Goal: Information Seeking & Learning: Learn about a topic

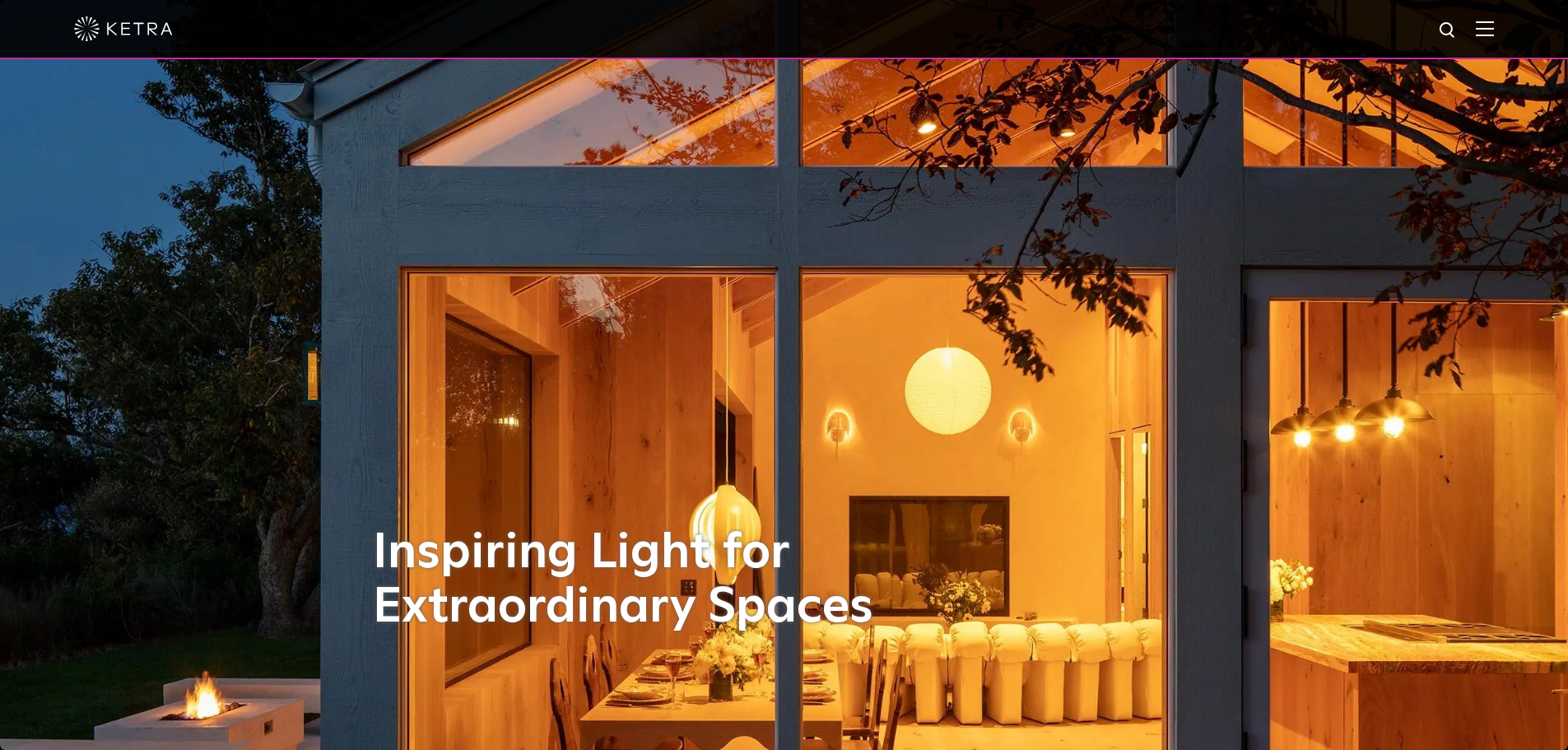
click at [1509, 31] on div at bounding box center [784, 30] width 1568 height 59
click at [1494, 32] on img at bounding box center [1484, 28] width 18 height 16
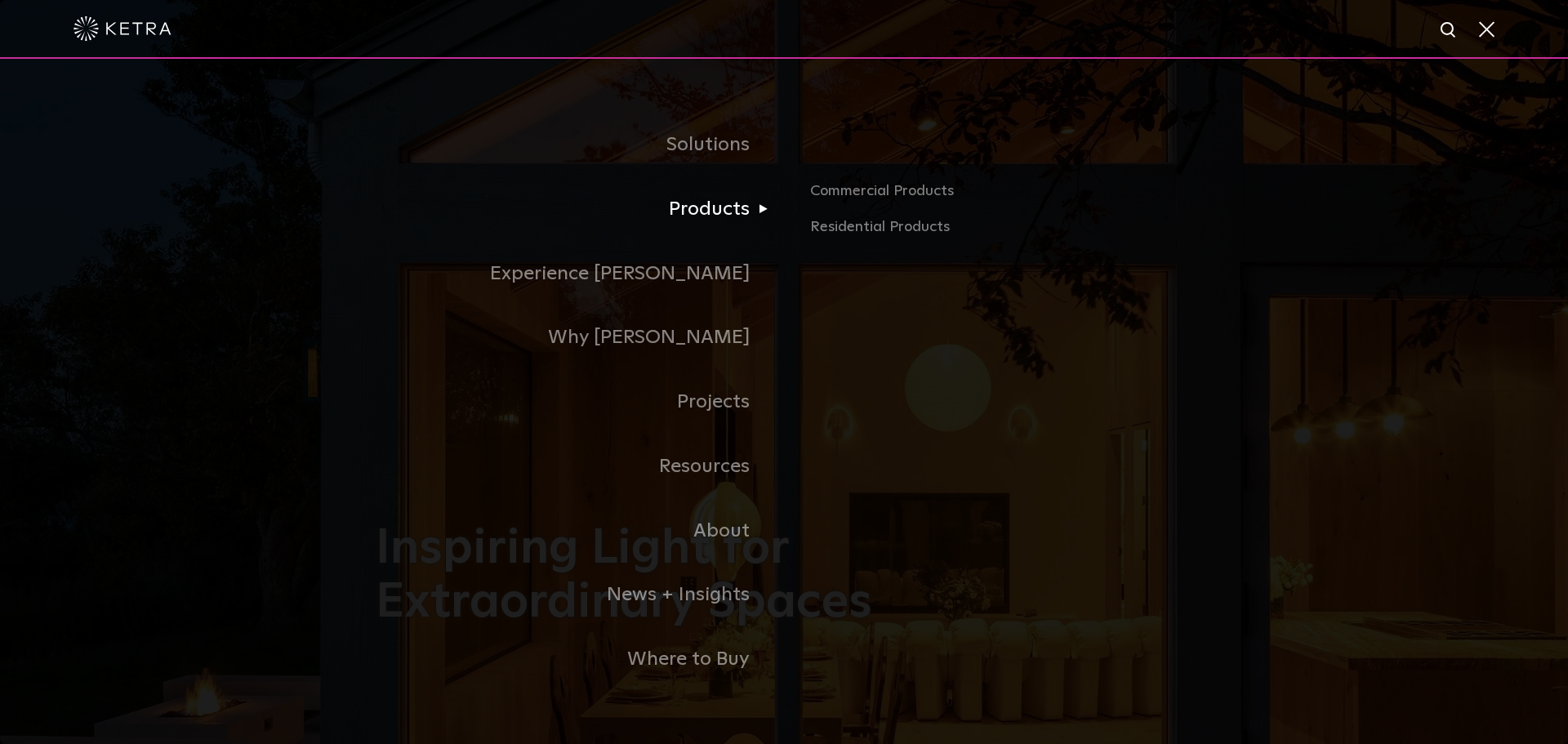
click at [741, 218] on link "Products" at bounding box center [580, 209] width 408 height 64
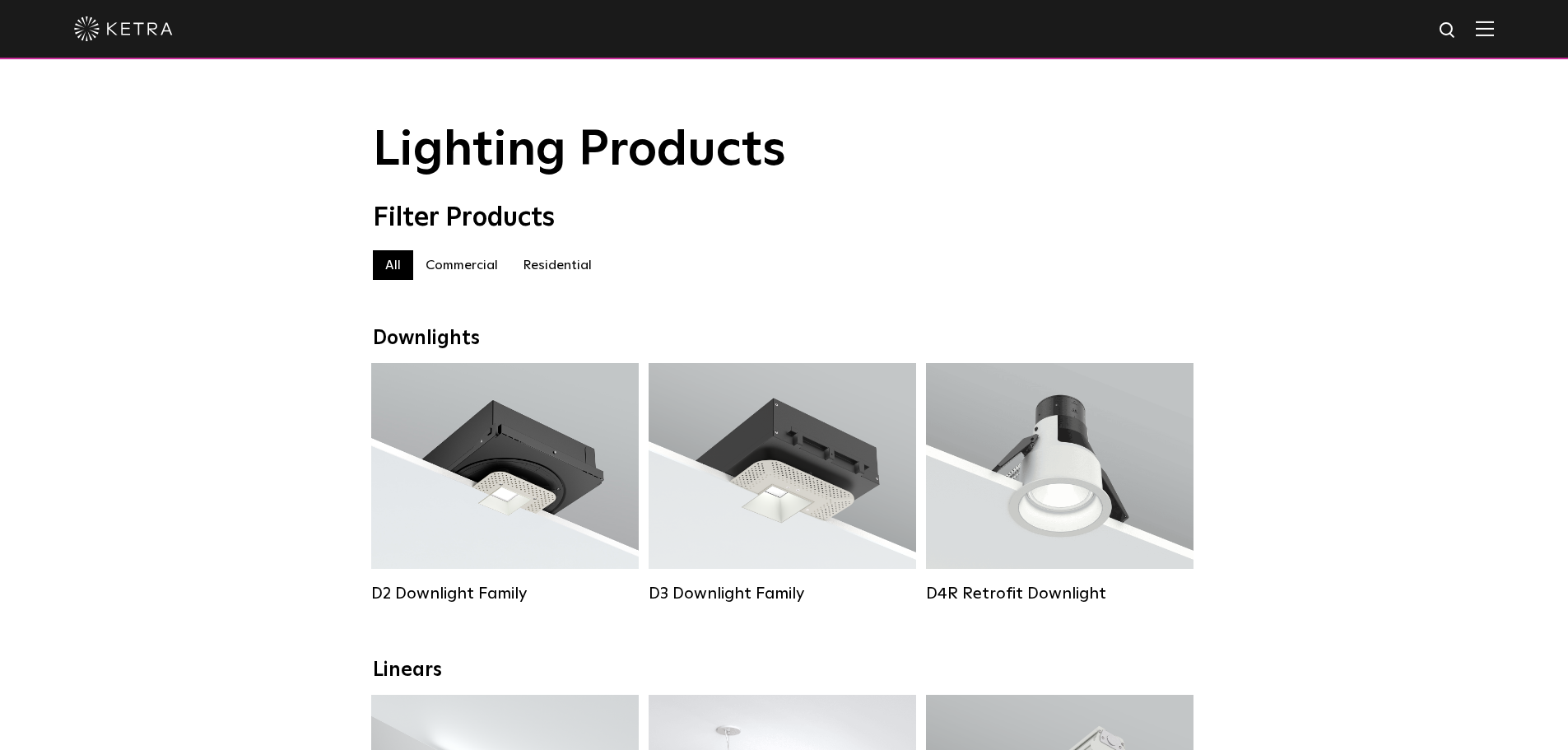
click at [461, 270] on label "Commercial" at bounding box center [461, 265] width 97 height 30
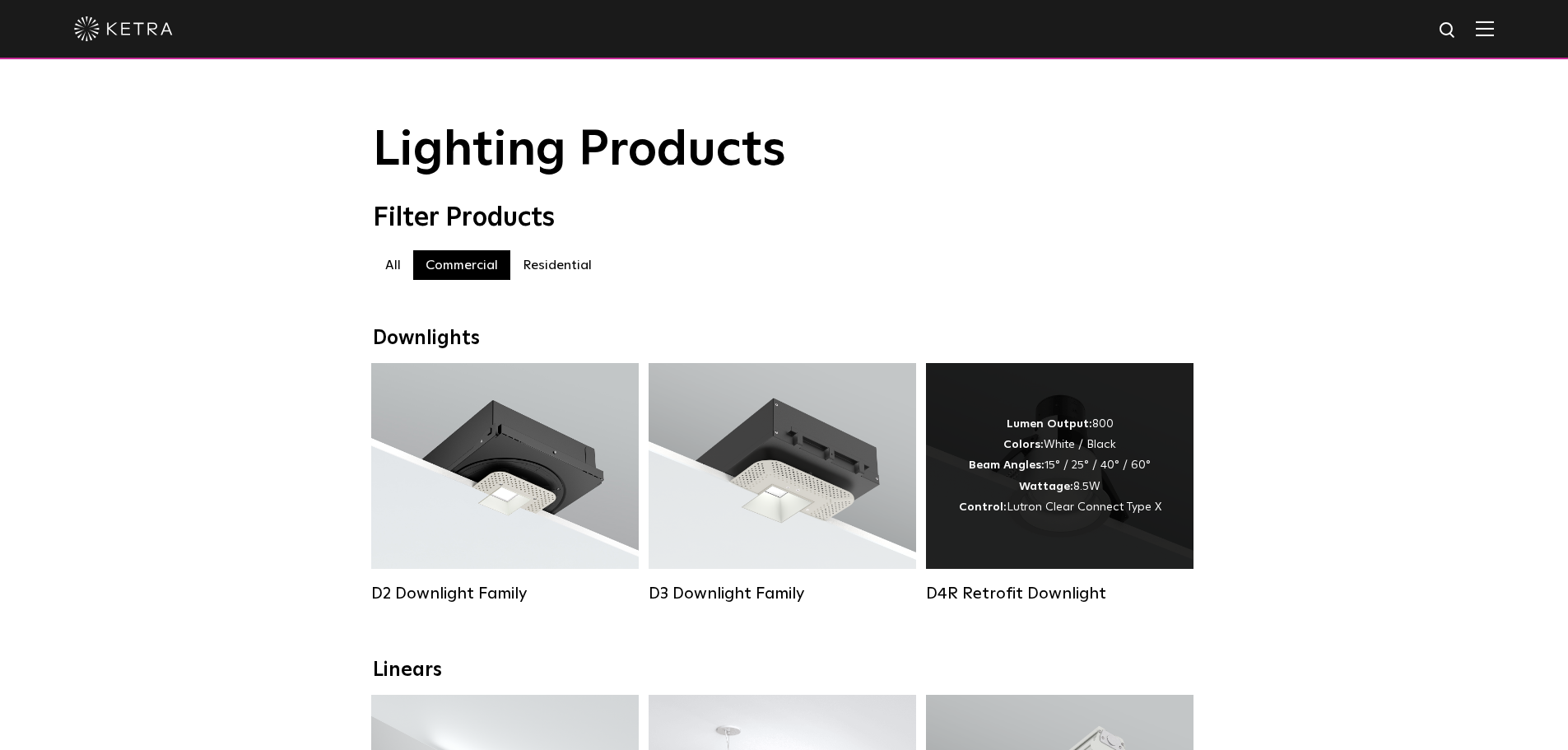
click at [1031, 451] on strong "Colors:" at bounding box center [1024, 445] width 40 height 12
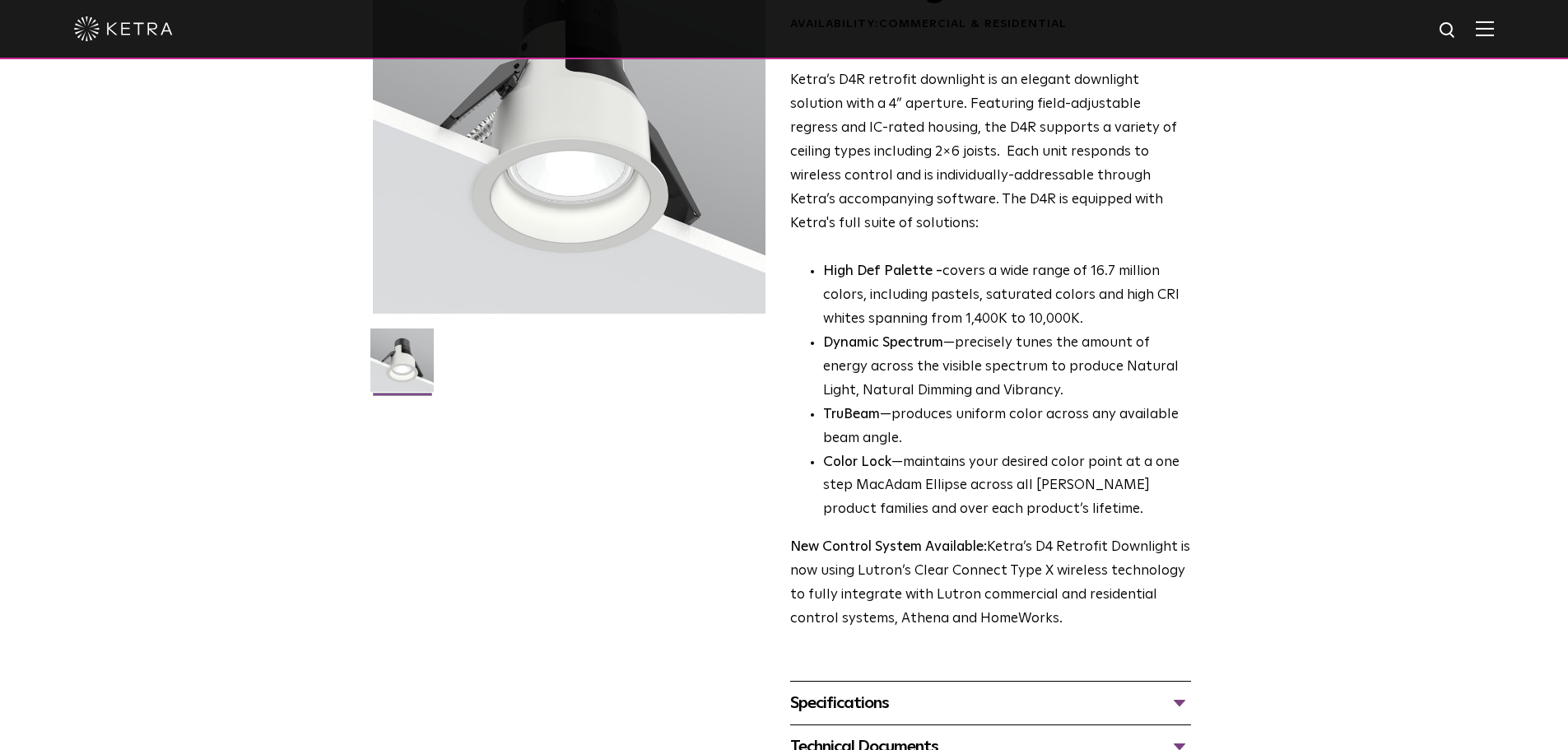
scroll to position [165, 0]
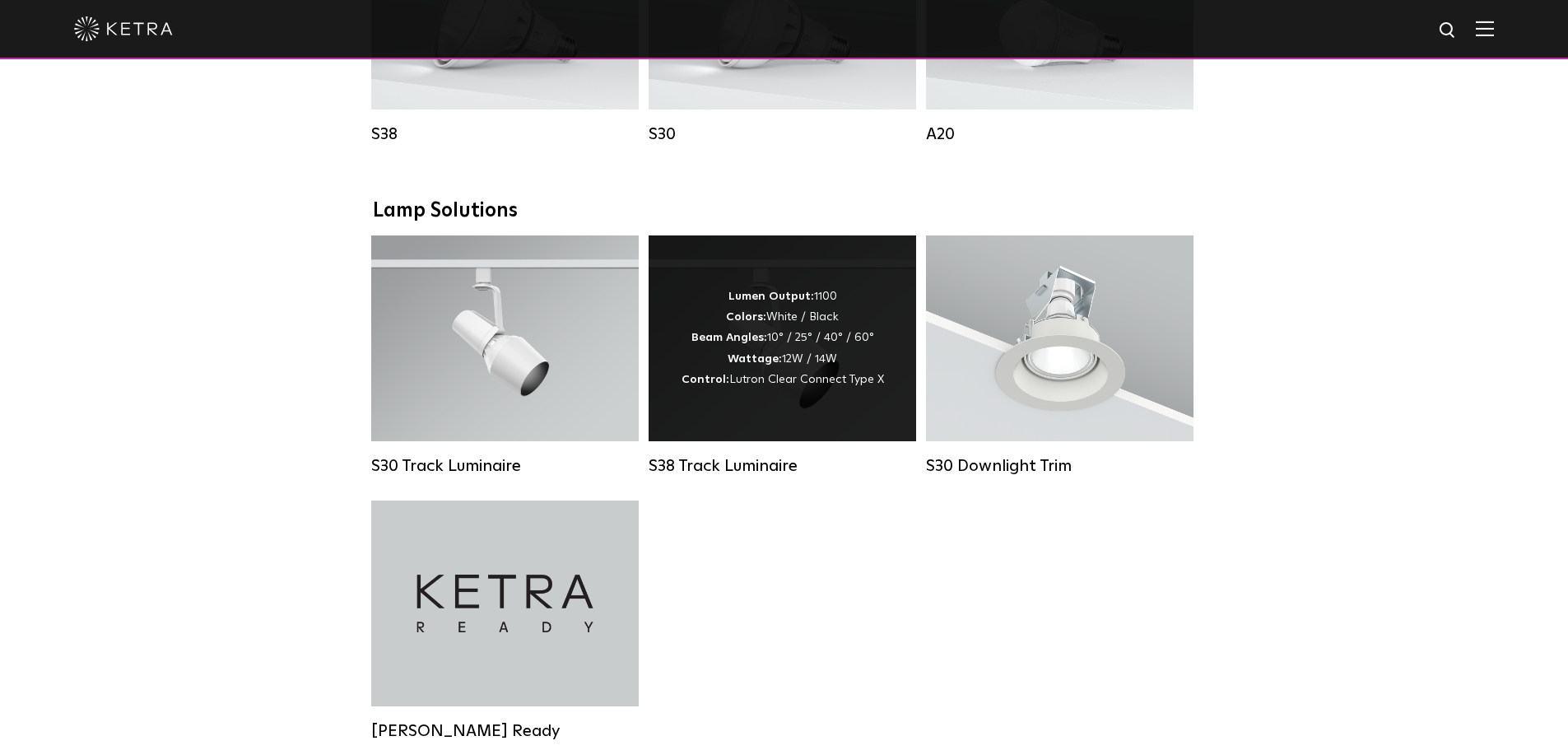
scroll to position [1482, 0]
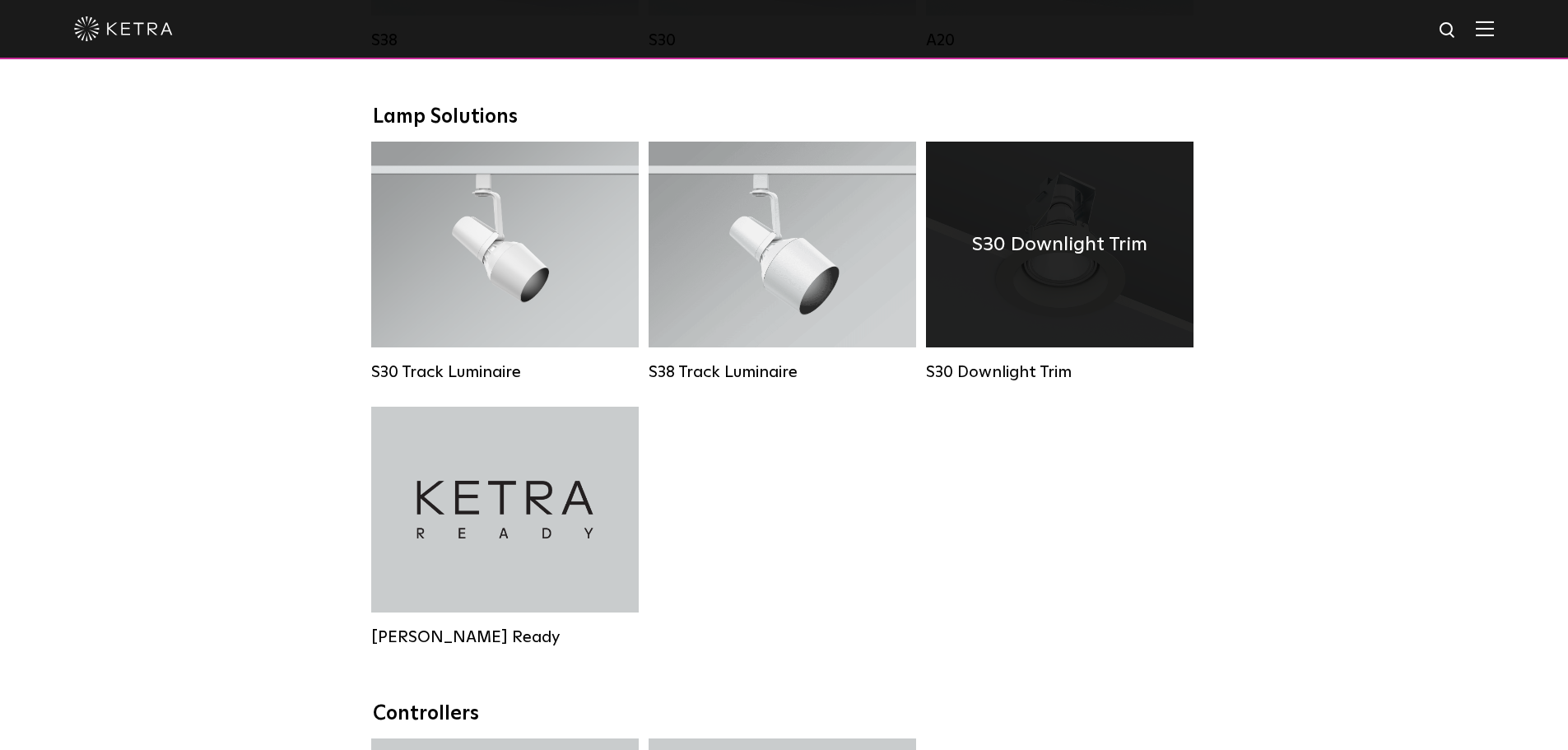
click at [1091, 321] on div "S30 Downlight Trim" at bounding box center [1059, 245] width 267 height 206
